Goal: Task Accomplishment & Management: Manage account settings

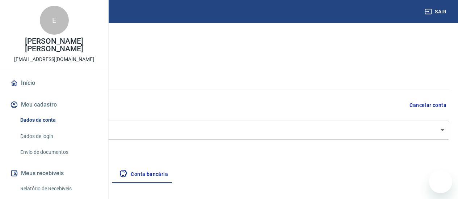
select select "1"
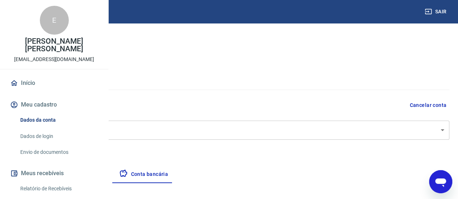
scroll to position [122, 0]
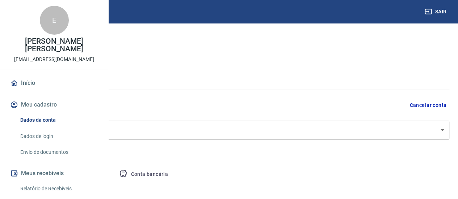
select select "SP"
select select "business"
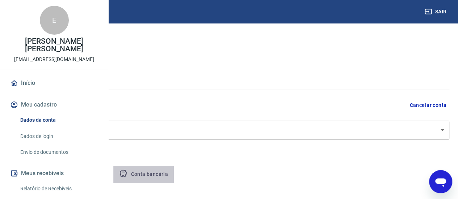
click at [174, 170] on button "Conta bancária" at bounding box center [143, 174] width 60 height 17
select select "1"
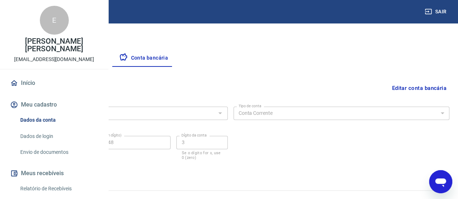
scroll to position [130, 0]
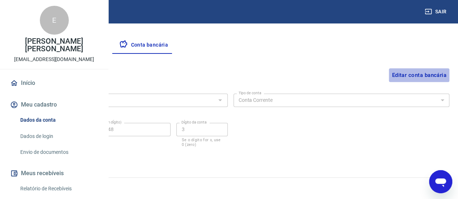
click at [429, 69] on button "Editar conta bancária" at bounding box center [419, 75] width 60 height 14
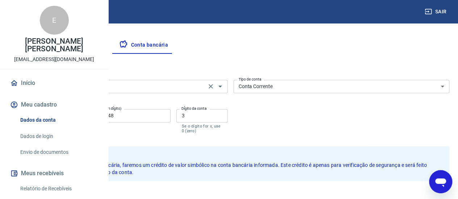
click at [204, 88] on input "336 - BANCO C6 BANK" at bounding box center [109, 86] width 190 height 9
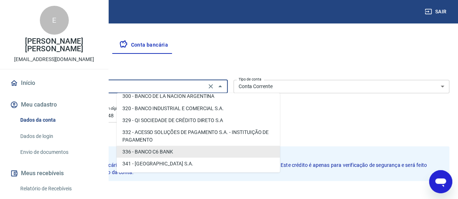
scroll to position [0, 0]
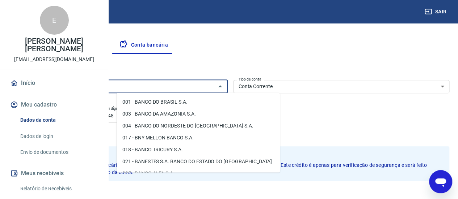
click at [182, 102] on li "001 - BANCO DO BRASIL S.A." at bounding box center [198, 102] width 163 height 12
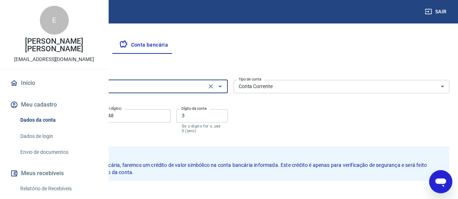
type input "001 - BANCO DO BRASIL S.A."
click at [80, 115] on input "0001" at bounding box center [46, 115] width 68 height 13
type input "0"
type input "3384"
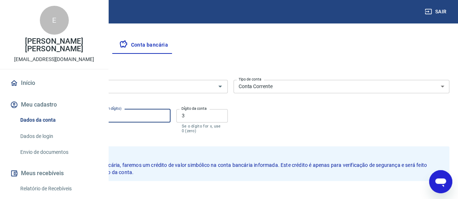
type input "389471"
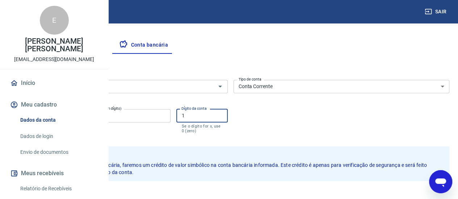
scroll to position [104, 0]
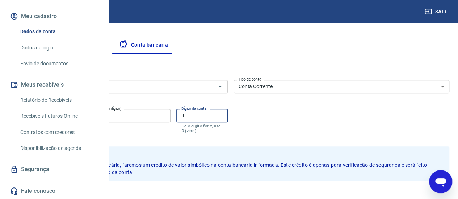
type input "1"
click at [39, 190] on button "Salvar" at bounding box center [26, 197] width 28 height 14
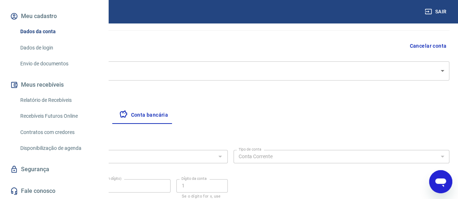
select select "1"
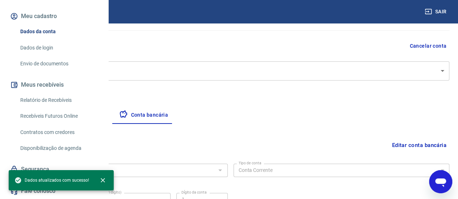
scroll to position [130, 0]
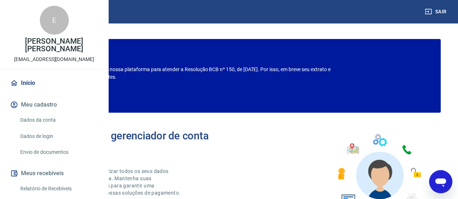
click at [353, 128] on div "Bem-vindo(a) ao gerenciador de conta Vindi Aqui você pode consultar e atualizar…" at bounding box center [228, 170] width 423 height 103
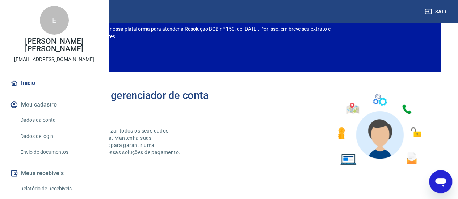
scroll to position [43, 0]
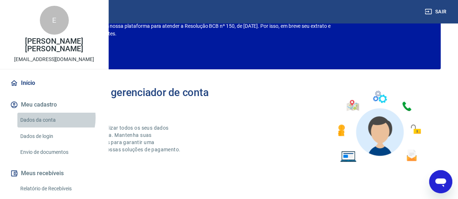
click at [43, 128] on link "Dados da conta" at bounding box center [58, 120] width 82 height 15
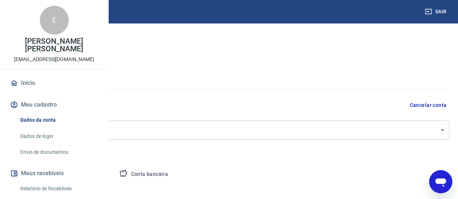
select select "SP"
select select "business"
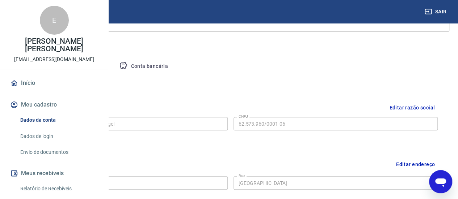
scroll to position [188, 0]
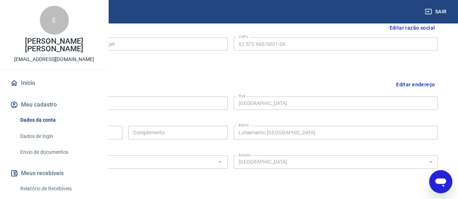
click at [238, 170] on div "Endereço da empresa Editar endereço CEP 13423-480 CEP [GEOGRAPHIC_DATA] [GEOGRA…" at bounding box center [230, 128] width 426 height 118
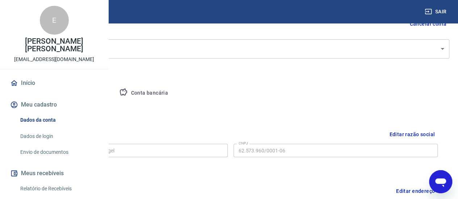
scroll to position [62, 0]
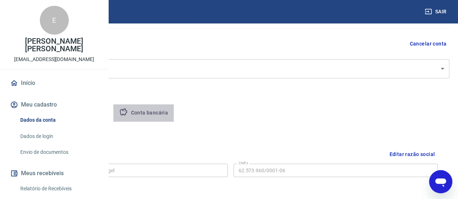
click at [174, 107] on button "Conta bancária" at bounding box center [143, 113] width 60 height 17
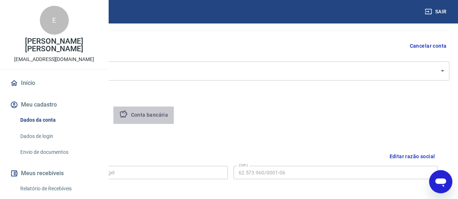
select select "1"
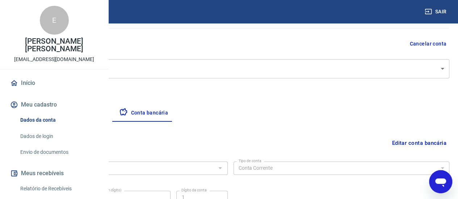
click at [232, 143] on div "Editar conta bancária" at bounding box center [231, 143] width 438 height 14
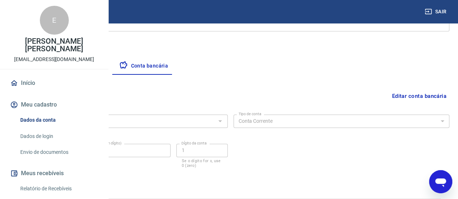
scroll to position [130, 0]
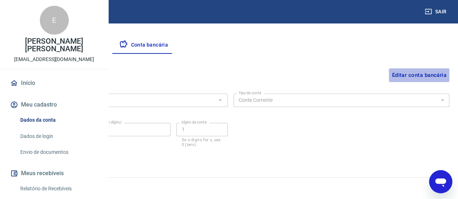
click at [415, 74] on button "Editar conta bancária" at bounding box center [419, 75] width 60 height 14
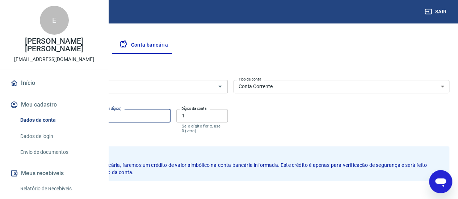
click at [170, 118] on input "389471" at bounding box center [127, 115] width 85 height 13
type input "38947"
click at [378, 119] on div "Banco 001 - BANCO DO BRASIL S.A. Banco Tipo de conta Conta Corrente Conta Poupa…" at bounding box center [231, 106] width 438 height 58
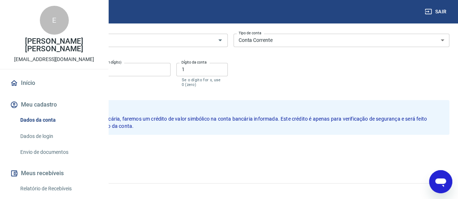
scroll to position [182, 0]
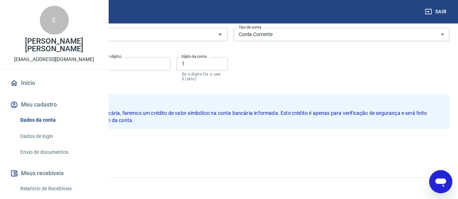
click at [39, 146] on button "Salvar" at bounding box center [26, 145] width 28 height 14
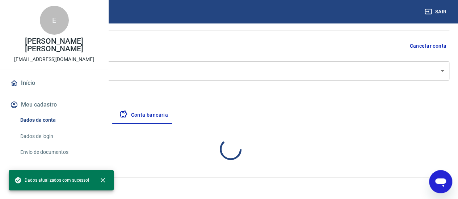
select select "1"
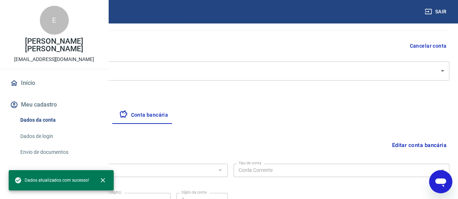
scroll to position [130, 0]
